Goal: Task Accomplishment & Management: Use online tool/utility

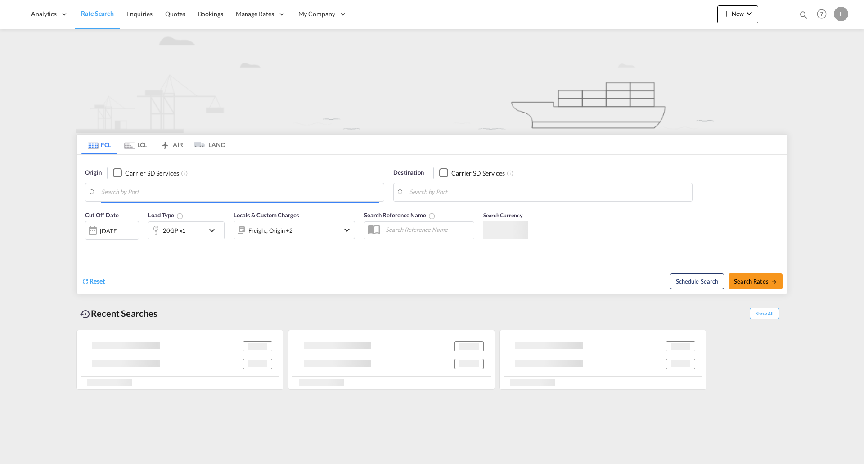
type input "[GEOGRAPHIC_DATA], [GEOGRAPHIC_DATA], USSEA"
type input "[GEOGRAPHIC_DATA], JPTYO"
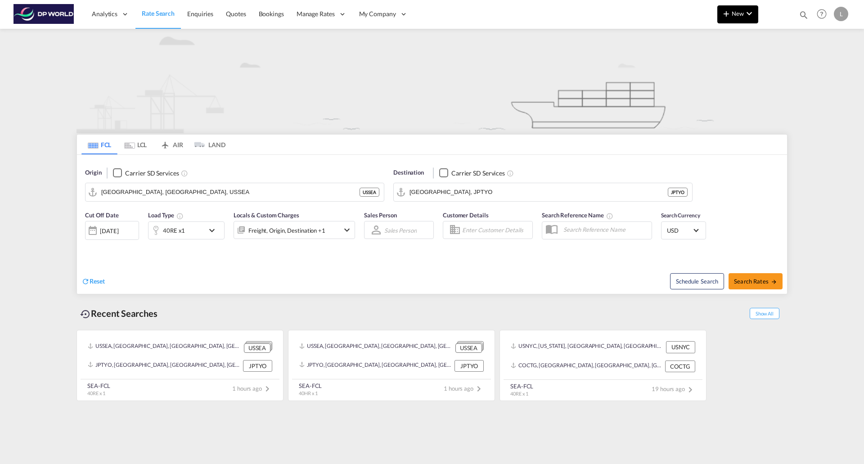
click at [730, 15] on md-icon "icon-plus 400-fg" at bounding box center [725, 13] width 11 height 11
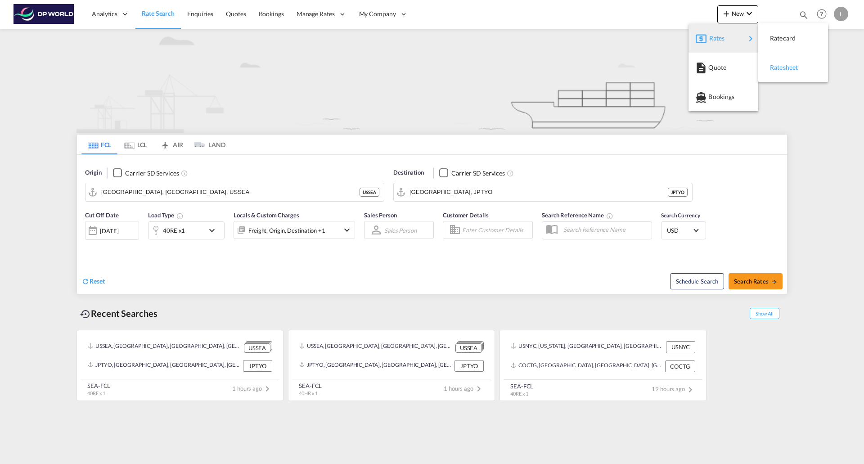
click at [777, 67] on span "Ratesheet" at bounding box center [775, 67] width 10 height 18
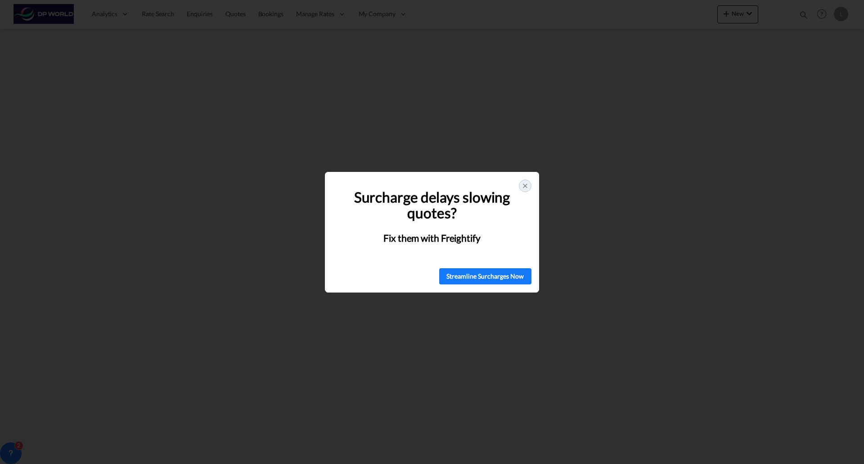
click at [524, 183] on icon at bounding box center [524, 185] width 7 height 7
